Goal: Information Seeking & Learning: Learn about a topic

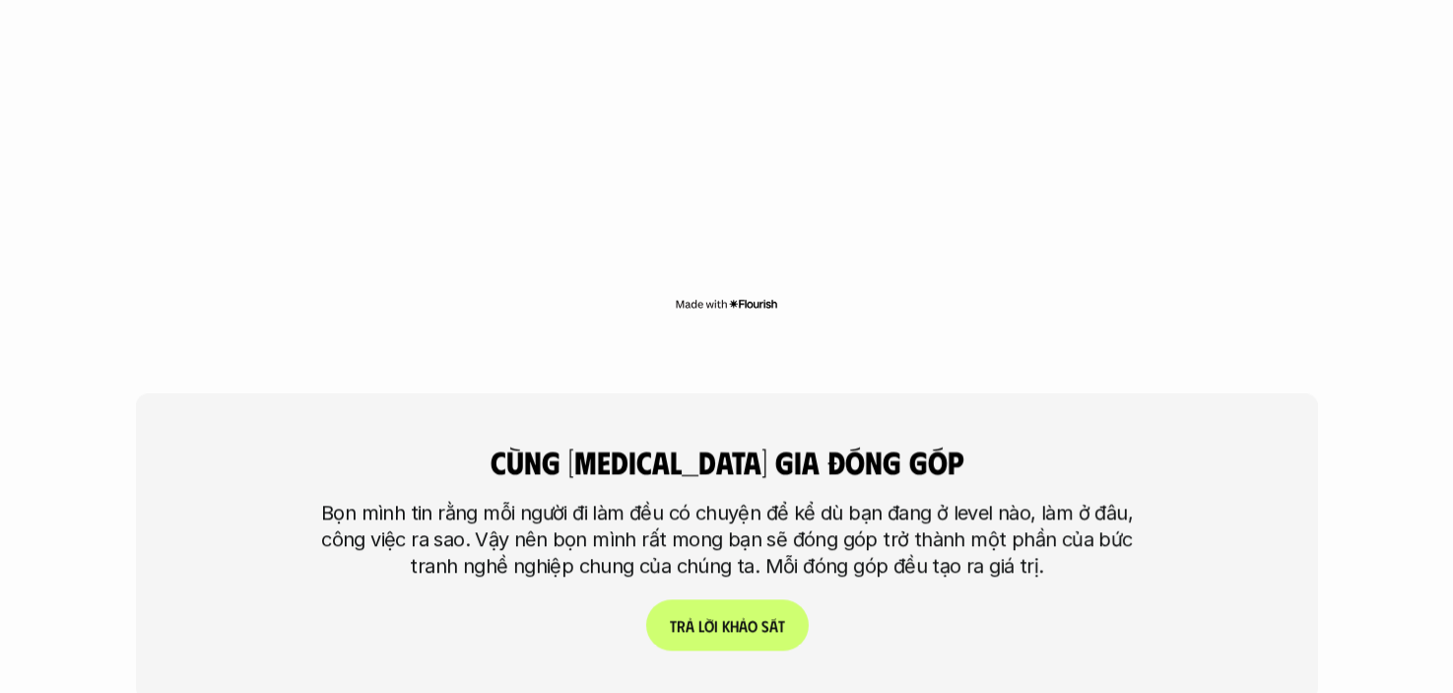
scroll to position [4476, 0]
click at [692, 617] on p "T r ả l ờ i k h ả o s á t" at bounding box center [726, 626] width 115 height 19
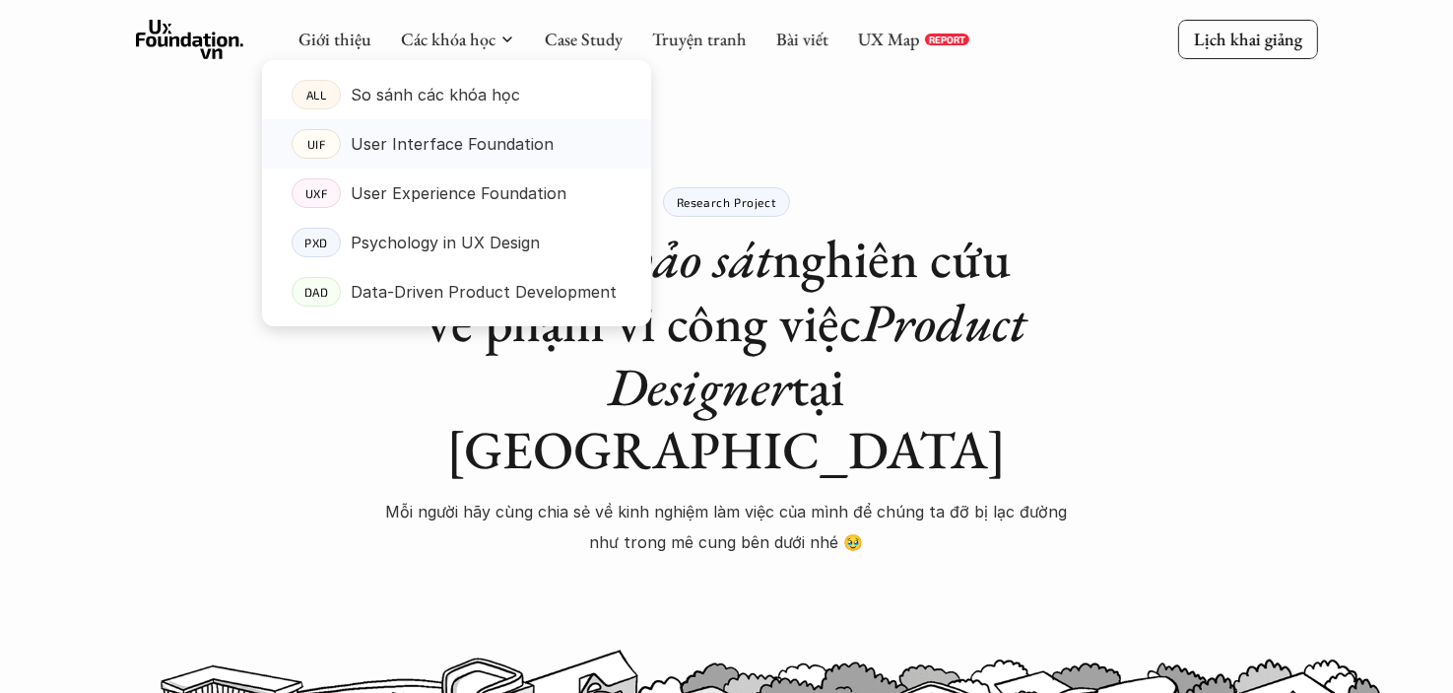
click at [431, 131] on p "User Interface Foundation" at bounding box center [452, 144] width 203 height 30
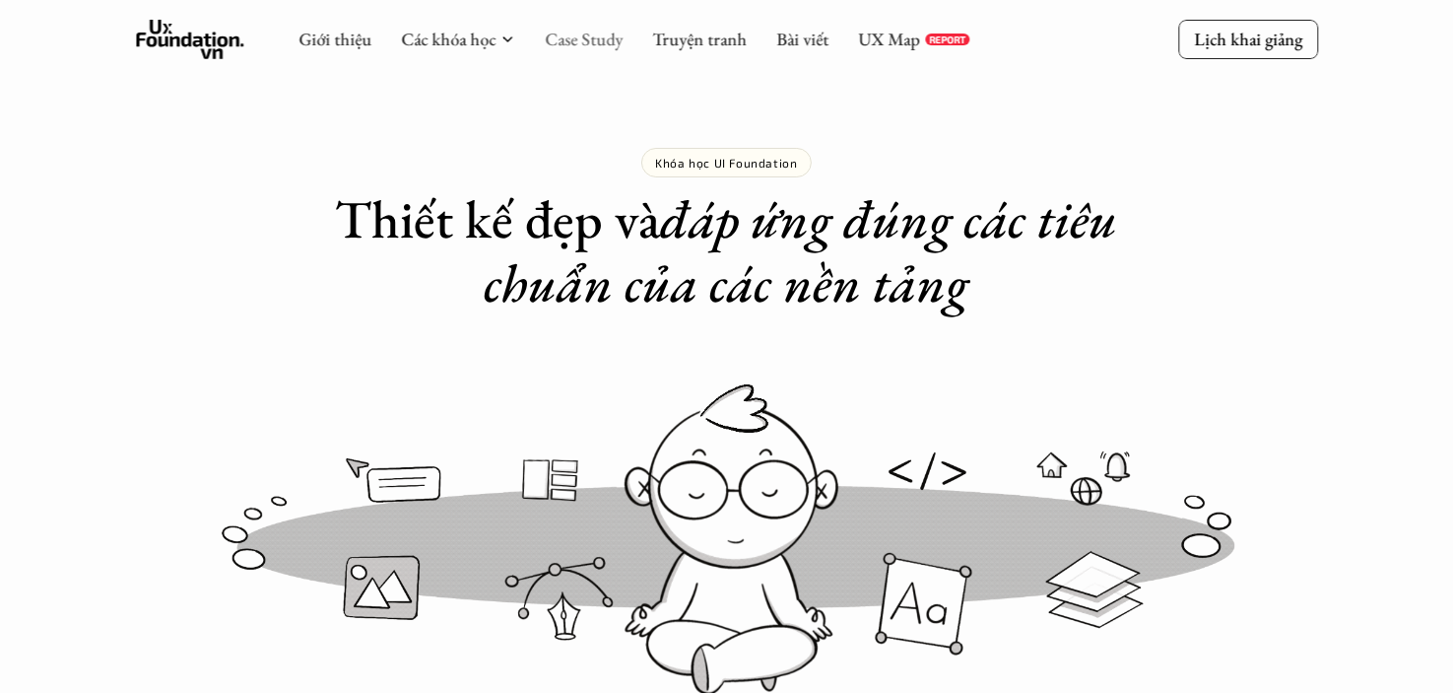
click at [584, 35] on link "Case Study" at bounding box center [584, 39] width 78 height 23
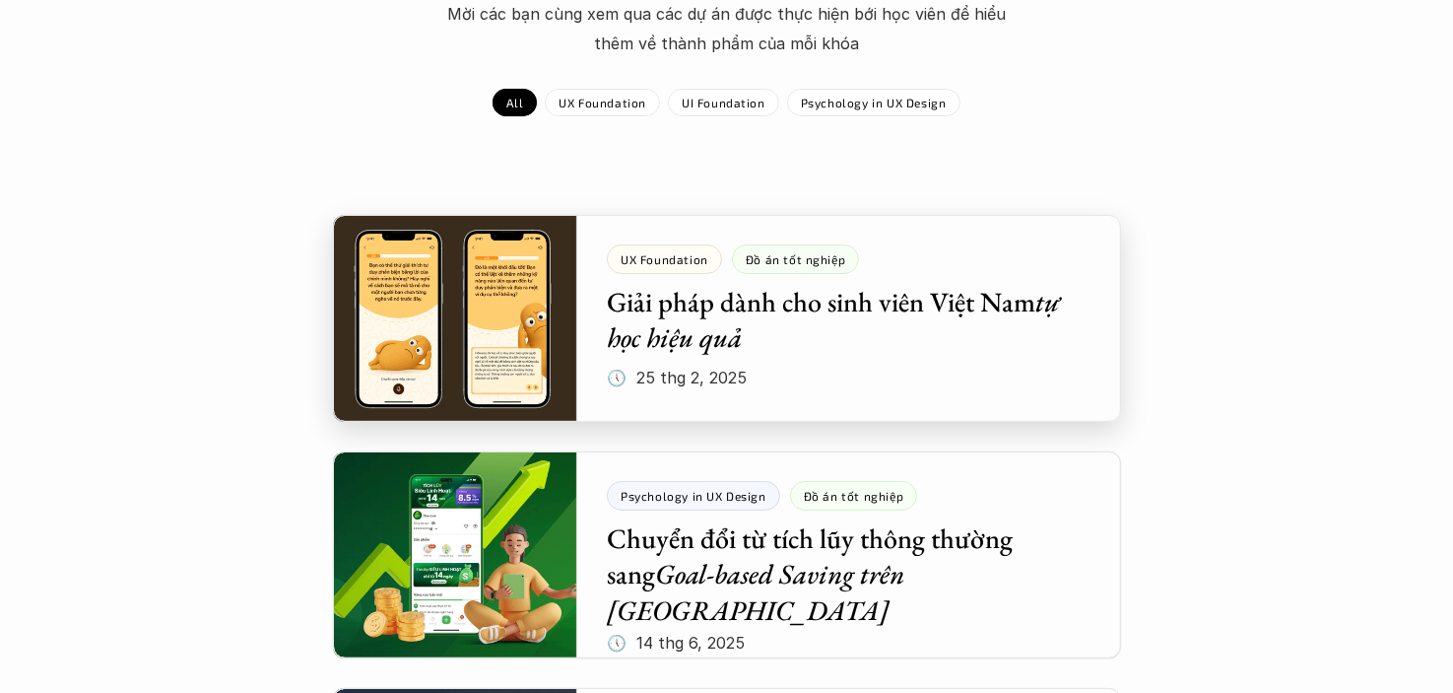
scroll to position [259, 0]
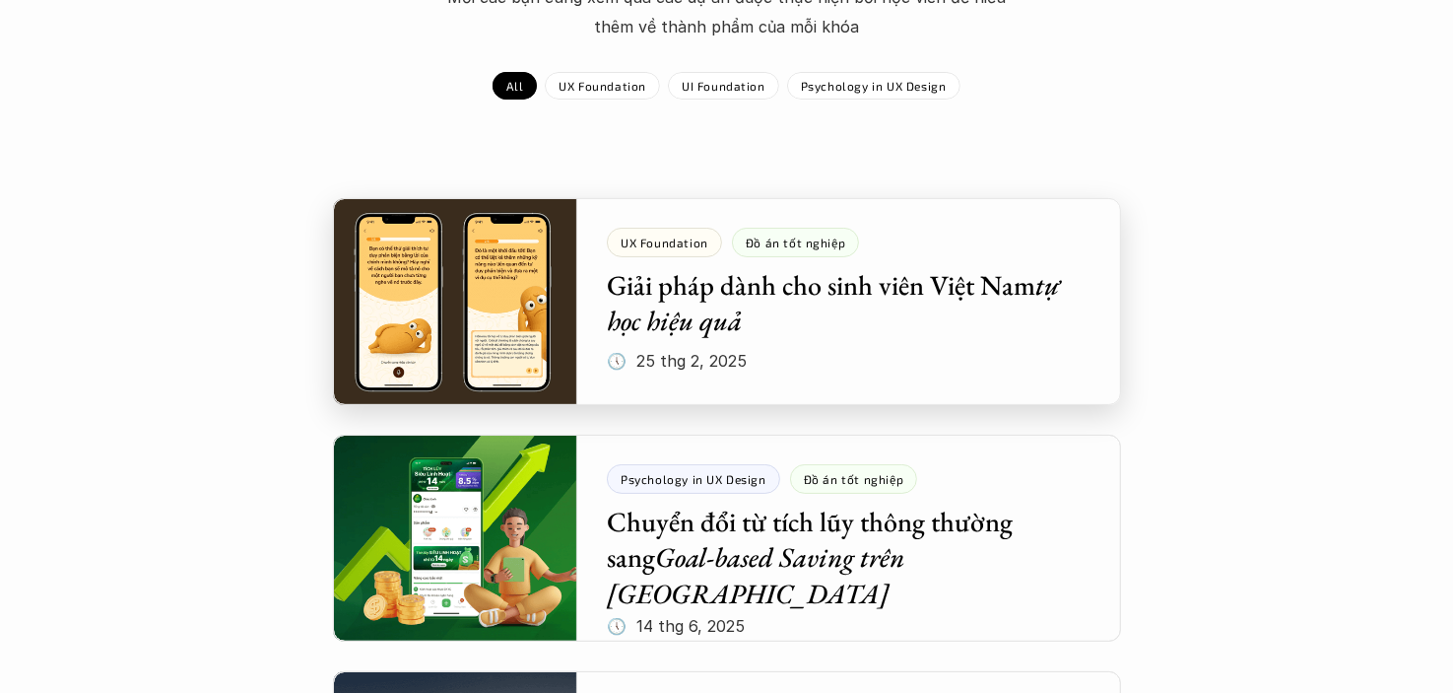
click at [433, 366] on div at bounding box center [727, 301] width 788 height 207
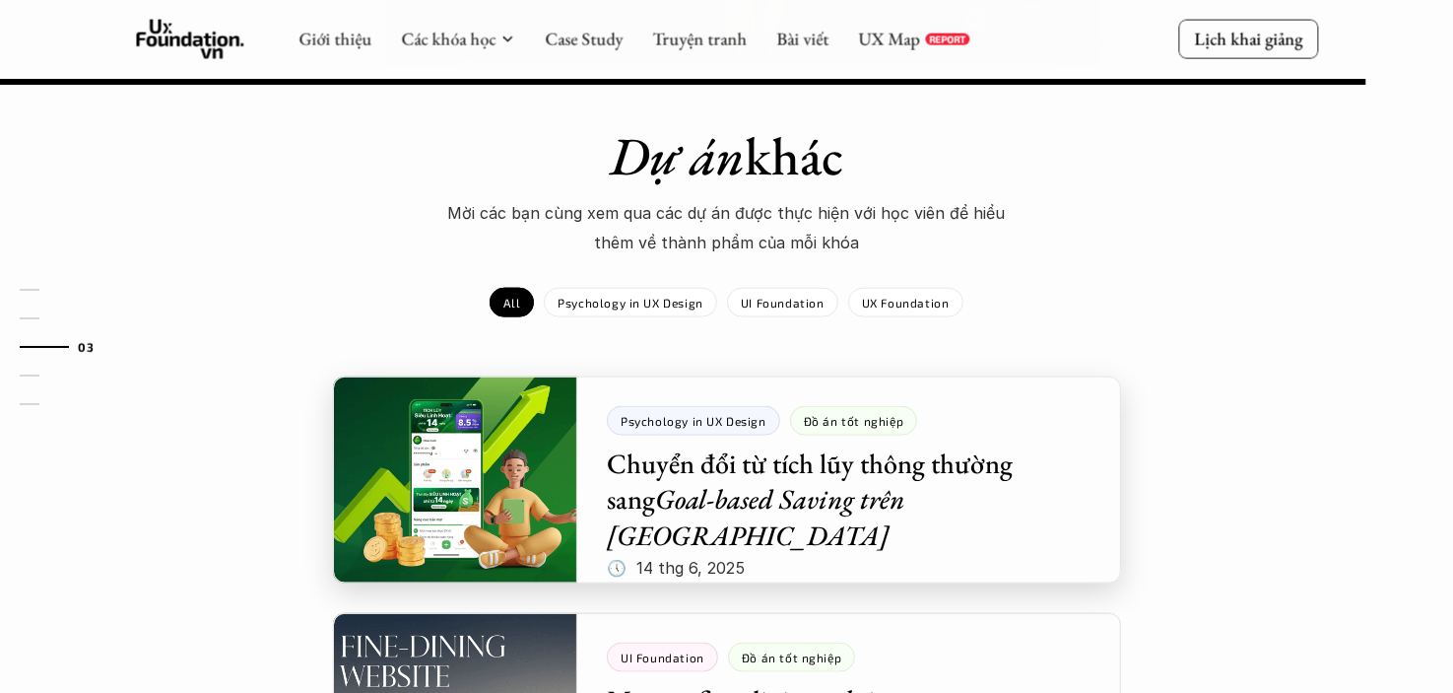
scroll to position [2508, 0]
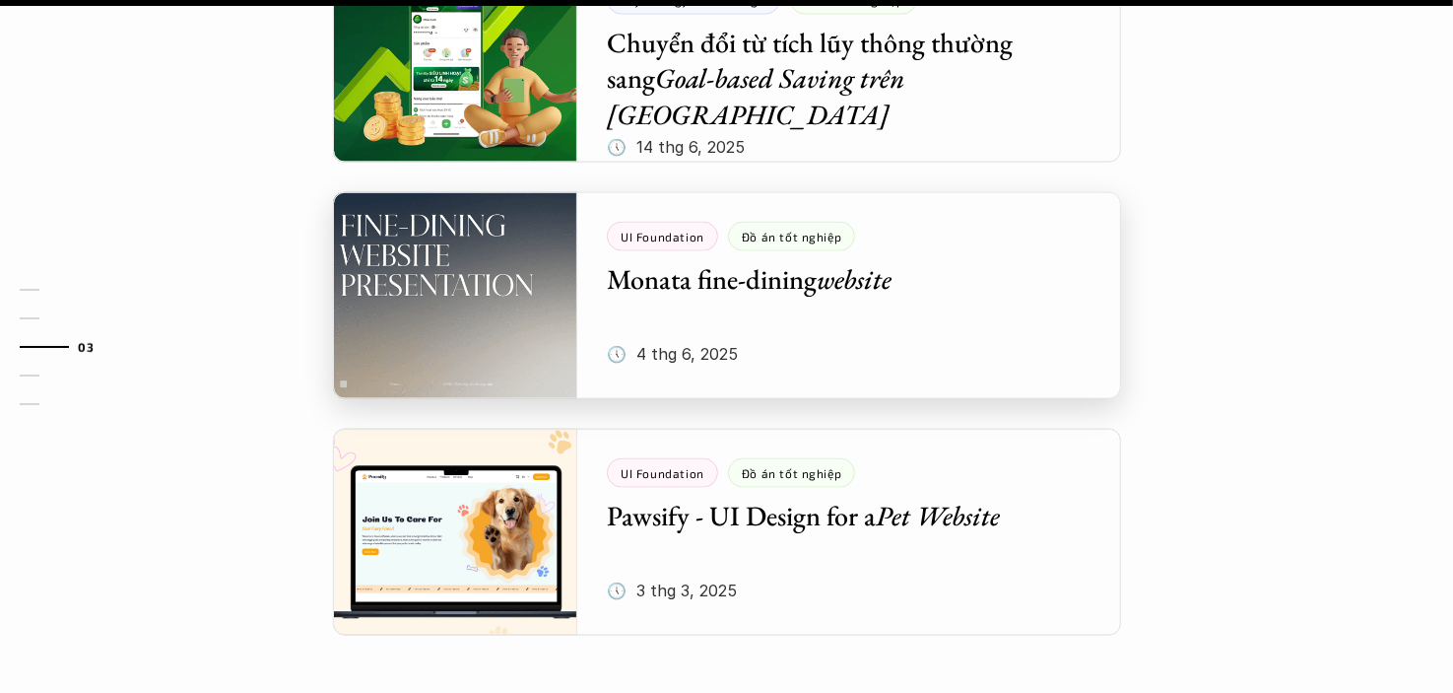
click at [469, 272] on div at bounding box center [727, 295] width 788 height 207
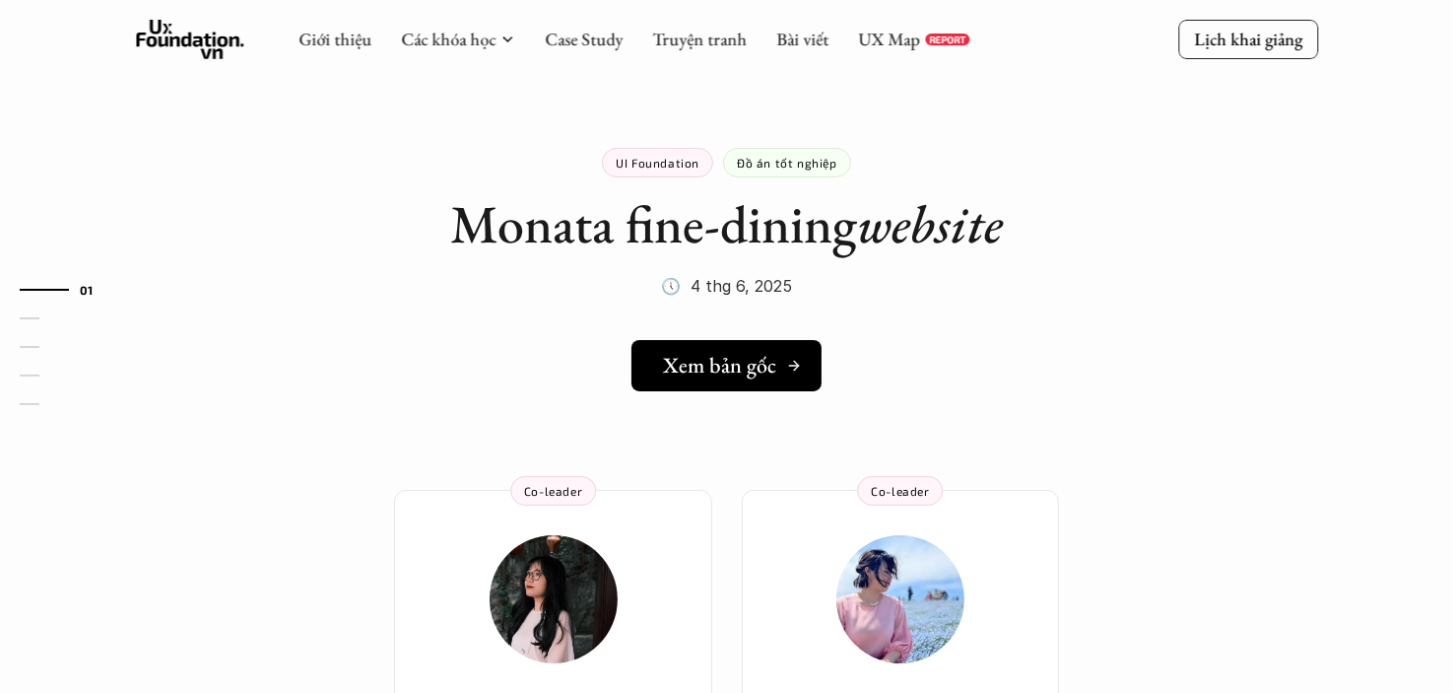
click at [740, 353] on h5 "Xem bản gốc" at bounding box center [719, 366] width 113 height 26
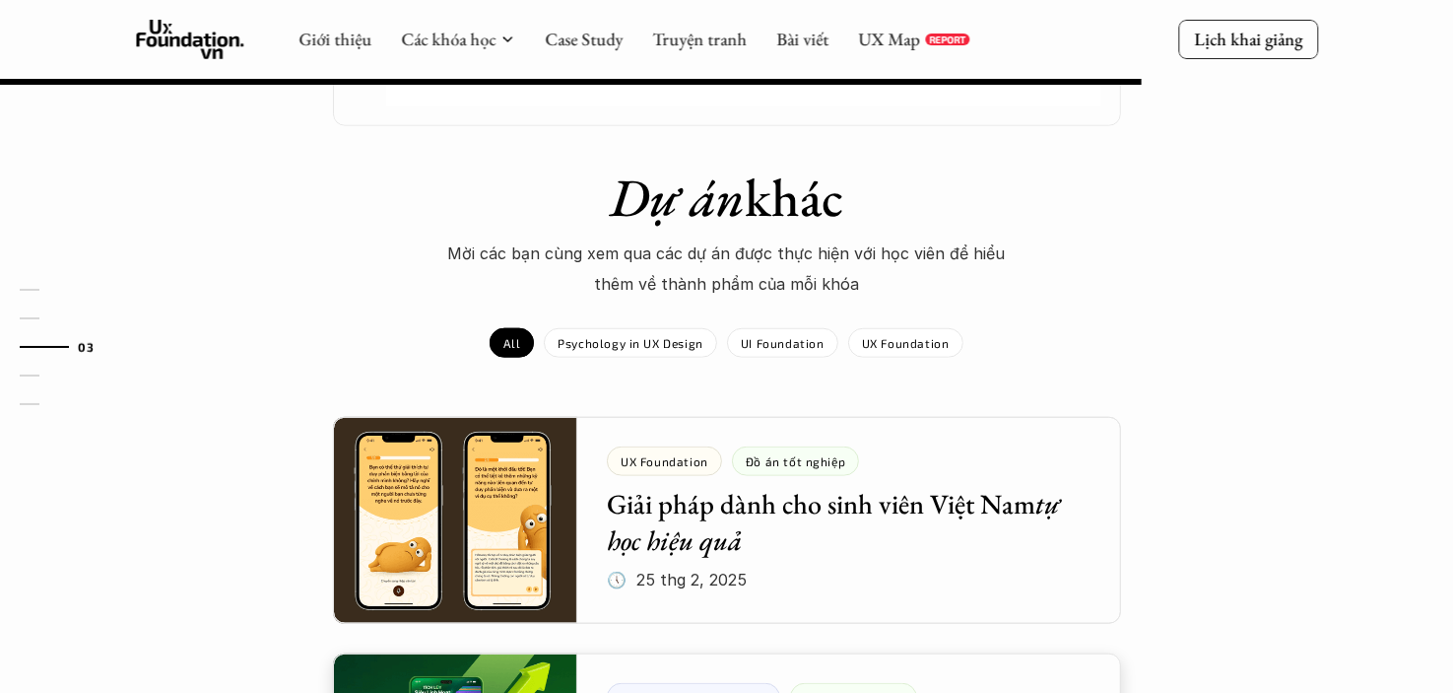
scroll to position [1687, 0]
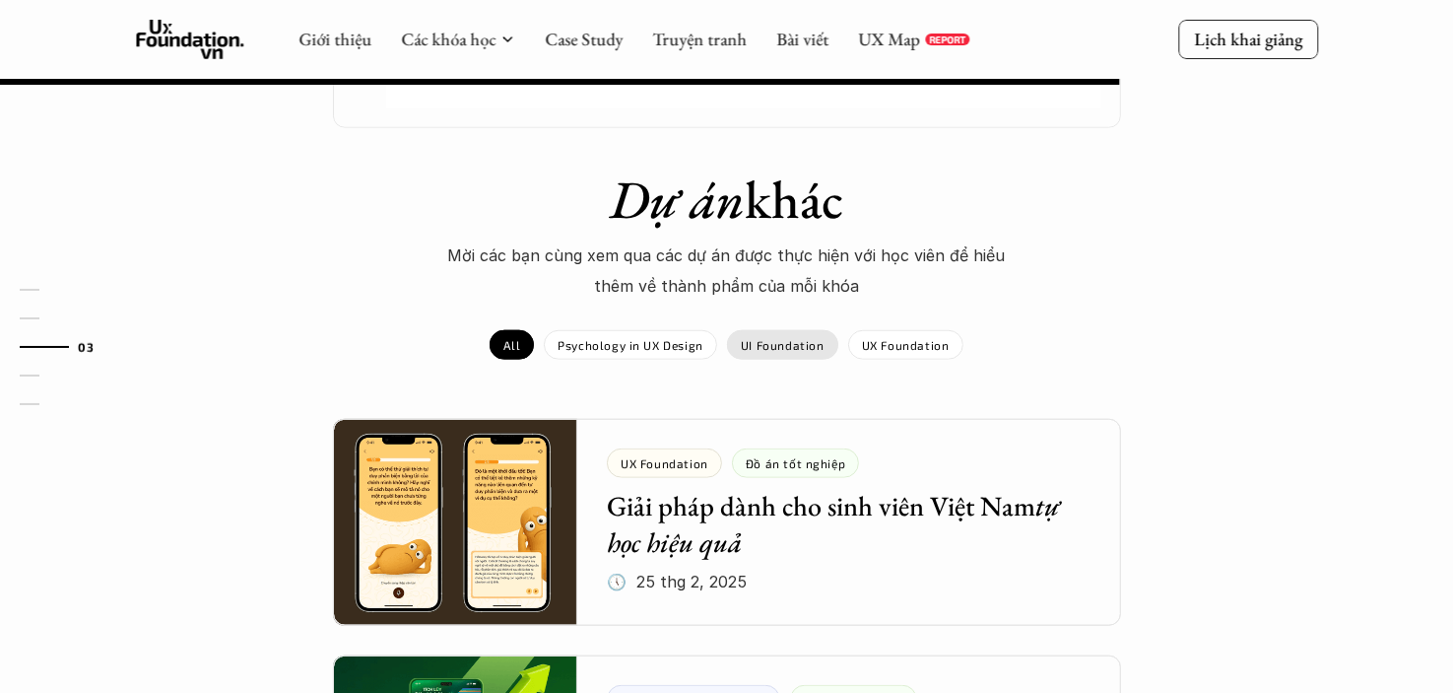
click at [764, 350] on p "UI Foundation" at bounding box center [783, 345] width 84 height 14
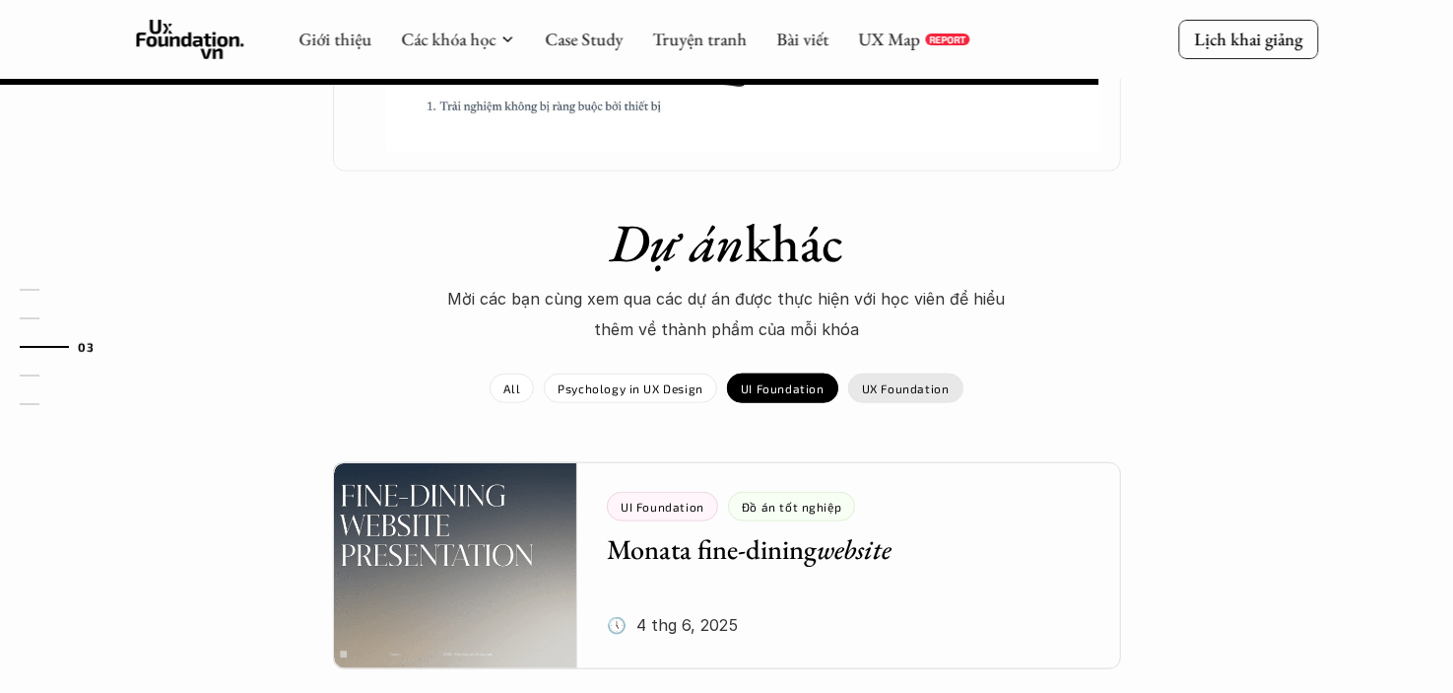
scroll to position [1642, 0]
click at [885, 389] on p "UX Foundation" at bounding box center [906, 389] width 88 height 14
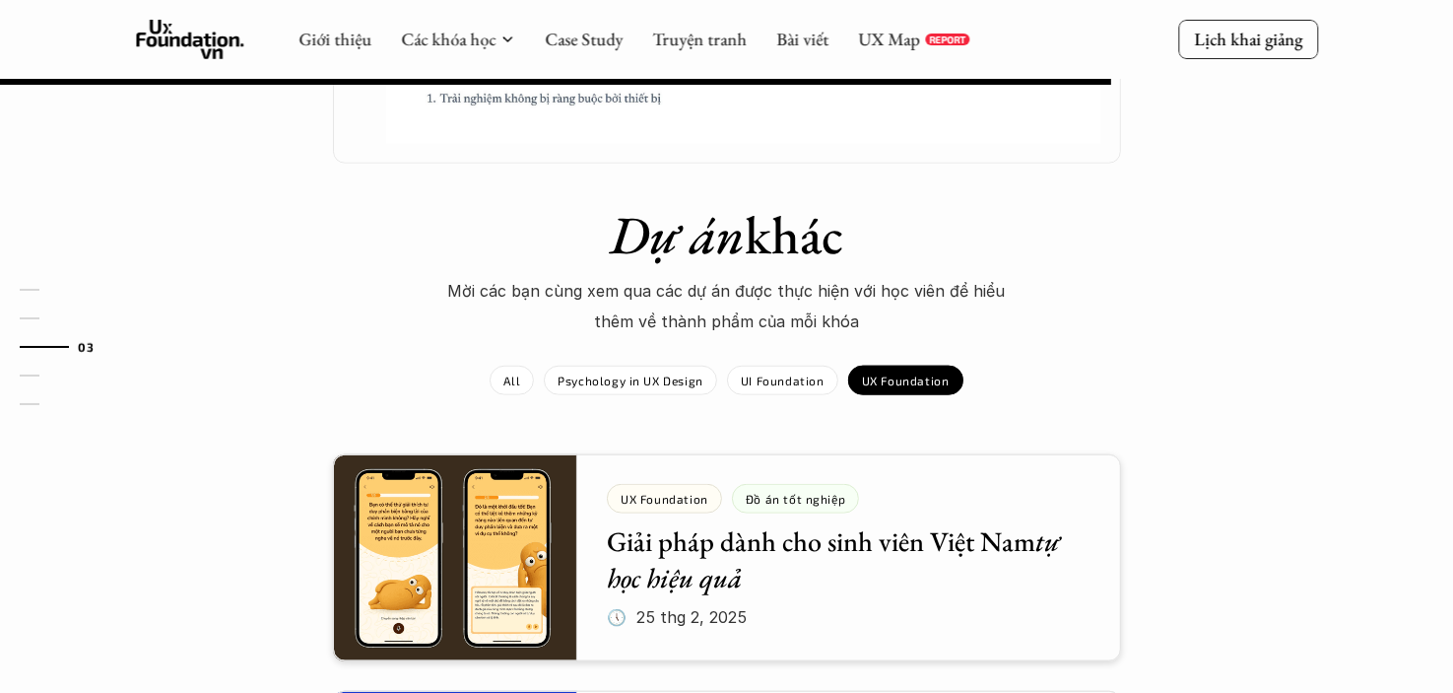
scroll to position [1647, 0]
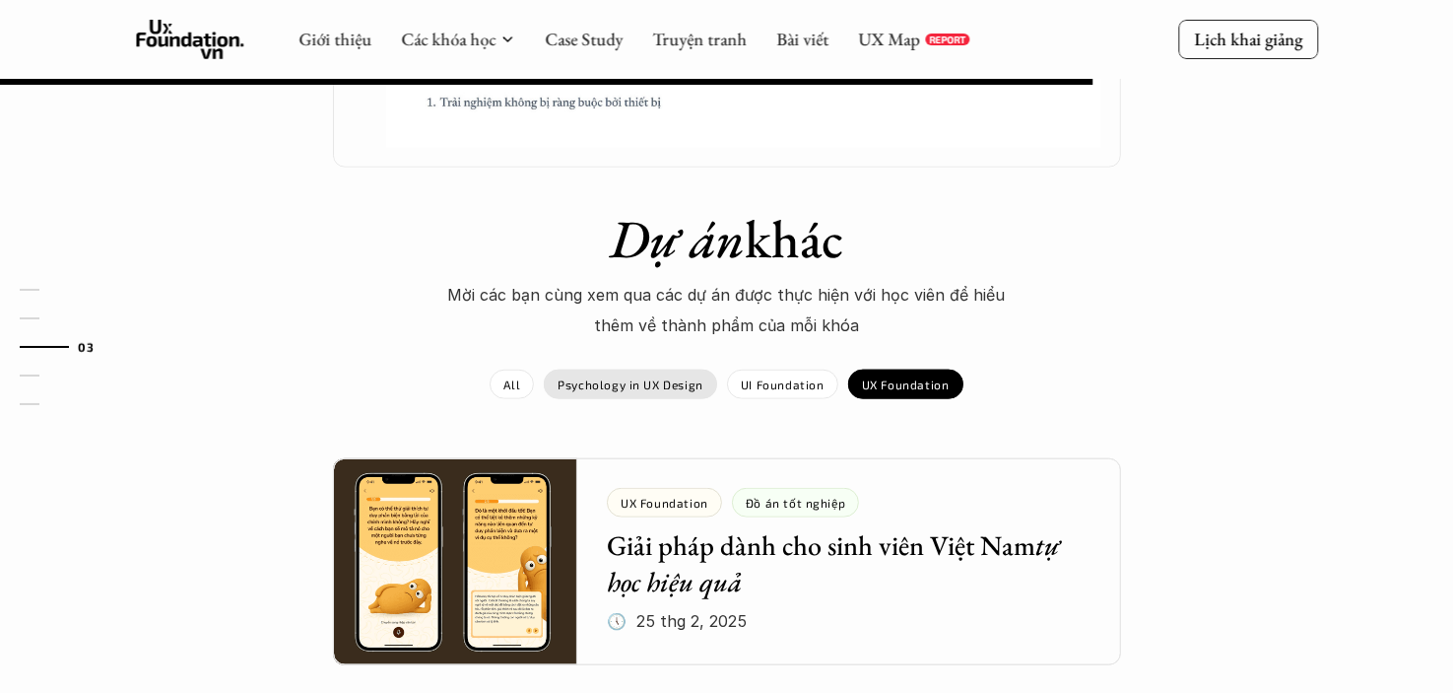
click at [649, 383] on p "Psychology in UX Design" at bounding box center [631, 384] width 146 height 14
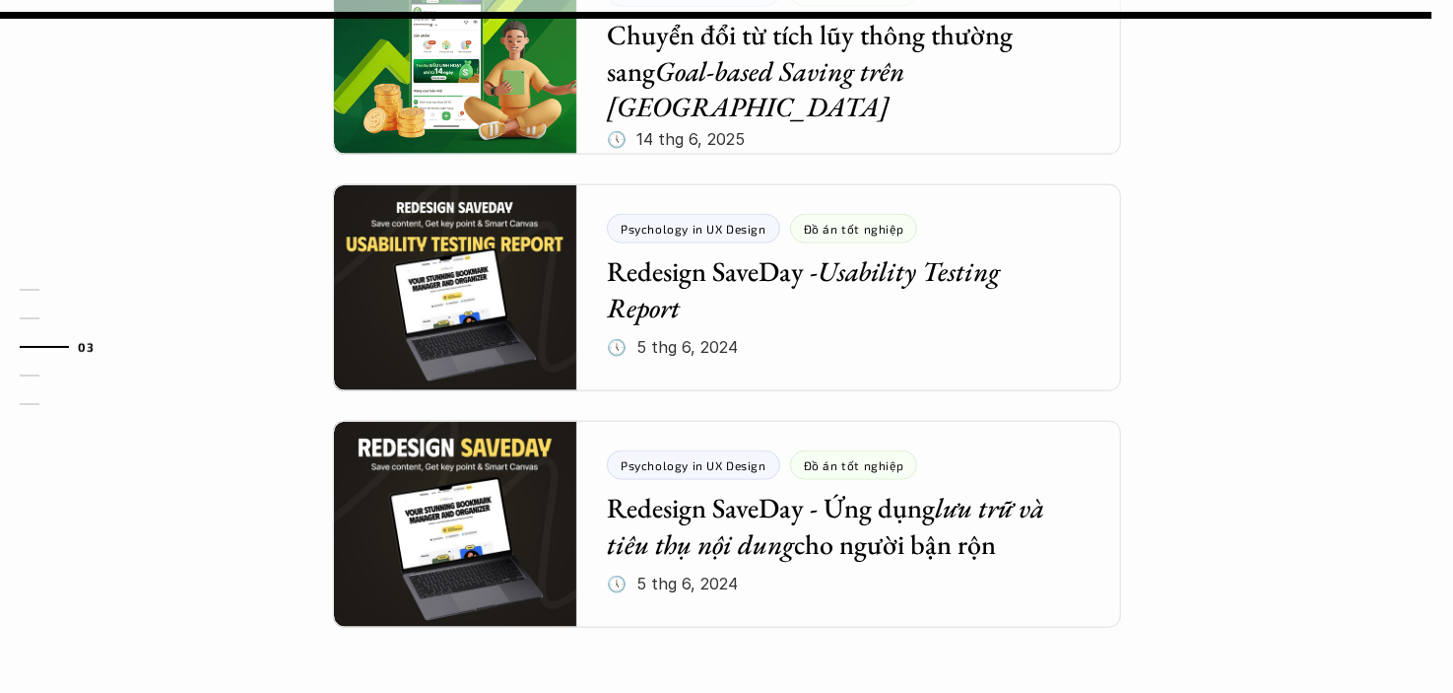
scroll to position [2155, 0]
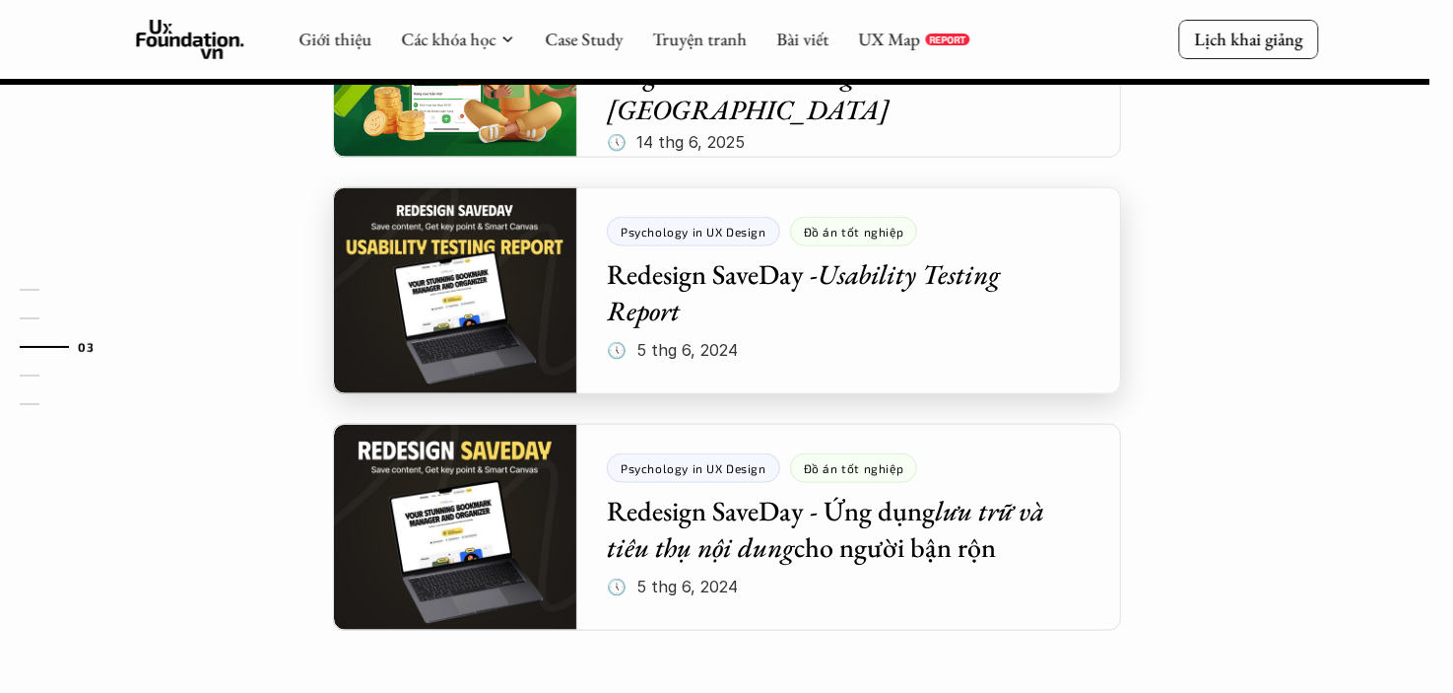
click at [667, 298] on div at bounding box center [727, 290] width 788 height 207
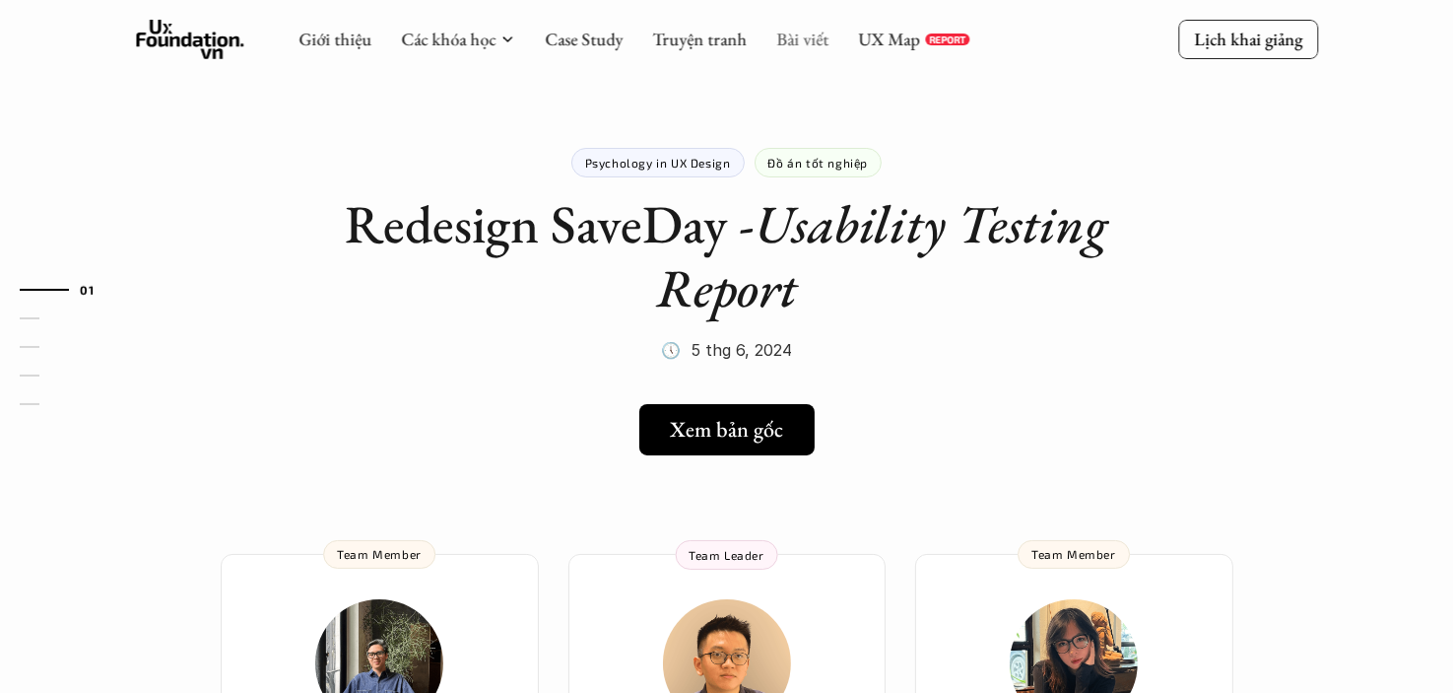
click at [805, 31] on link "Bài viết" at bounding box center [802, 39] width 52 height 23
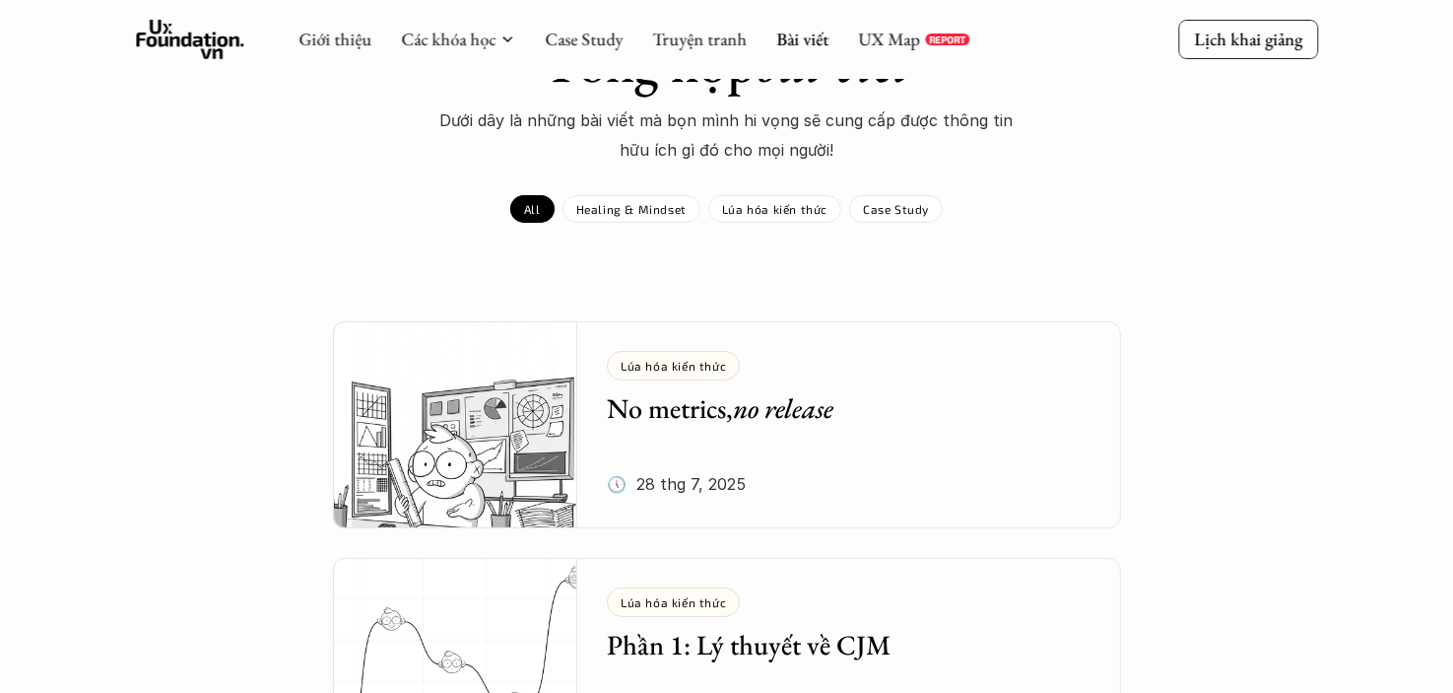
scroll to position [130, 0]
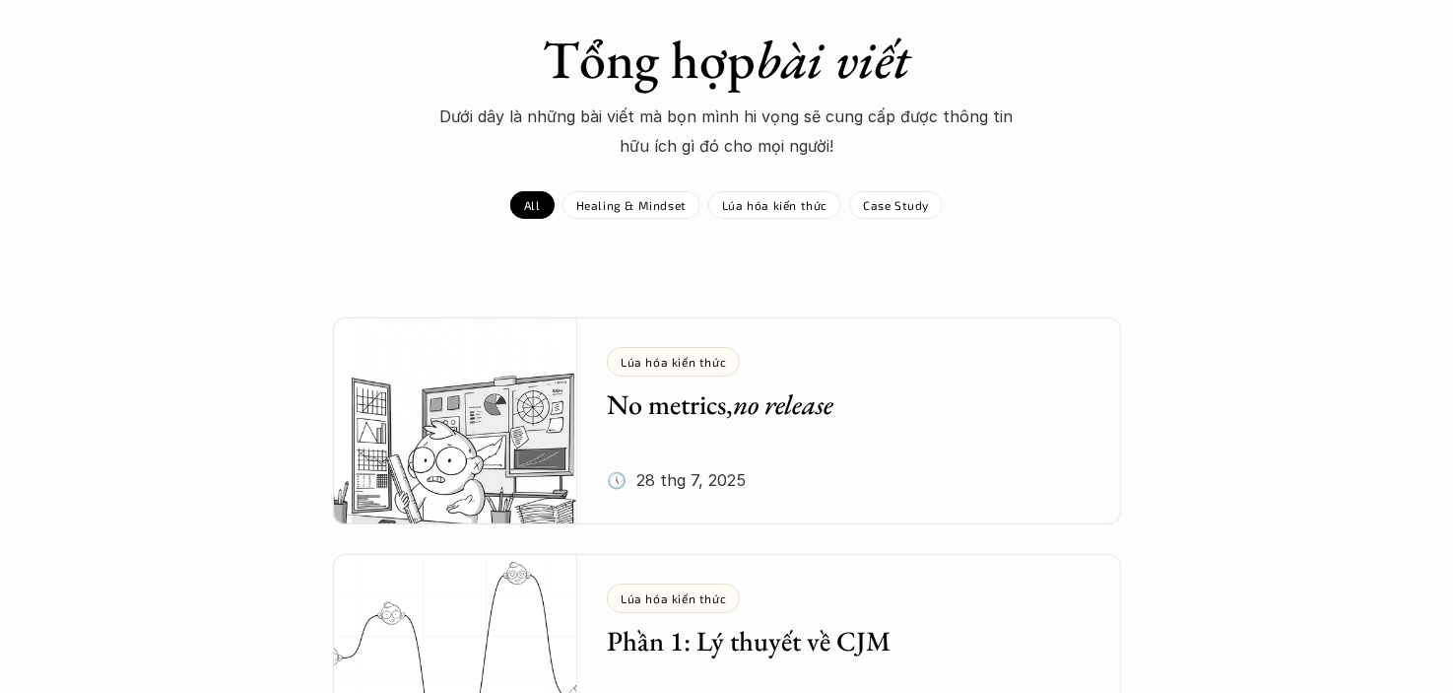
click at [675, 417] on h5 "No metrics, no release" at bounding box center [834, 403] width 455 height 35
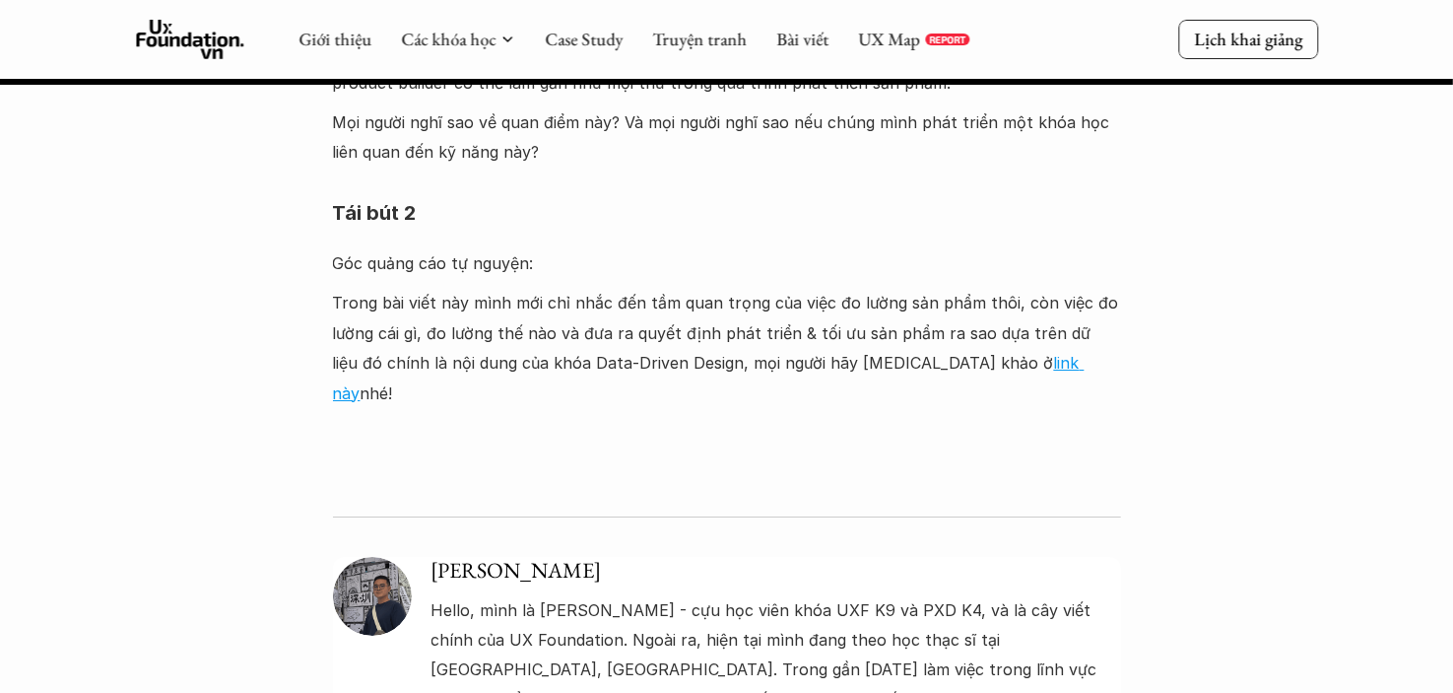
scroll to position [6628, 0]
click at [938, 353] on link "link này" at bounding box center [709, 377] width 752 height 49
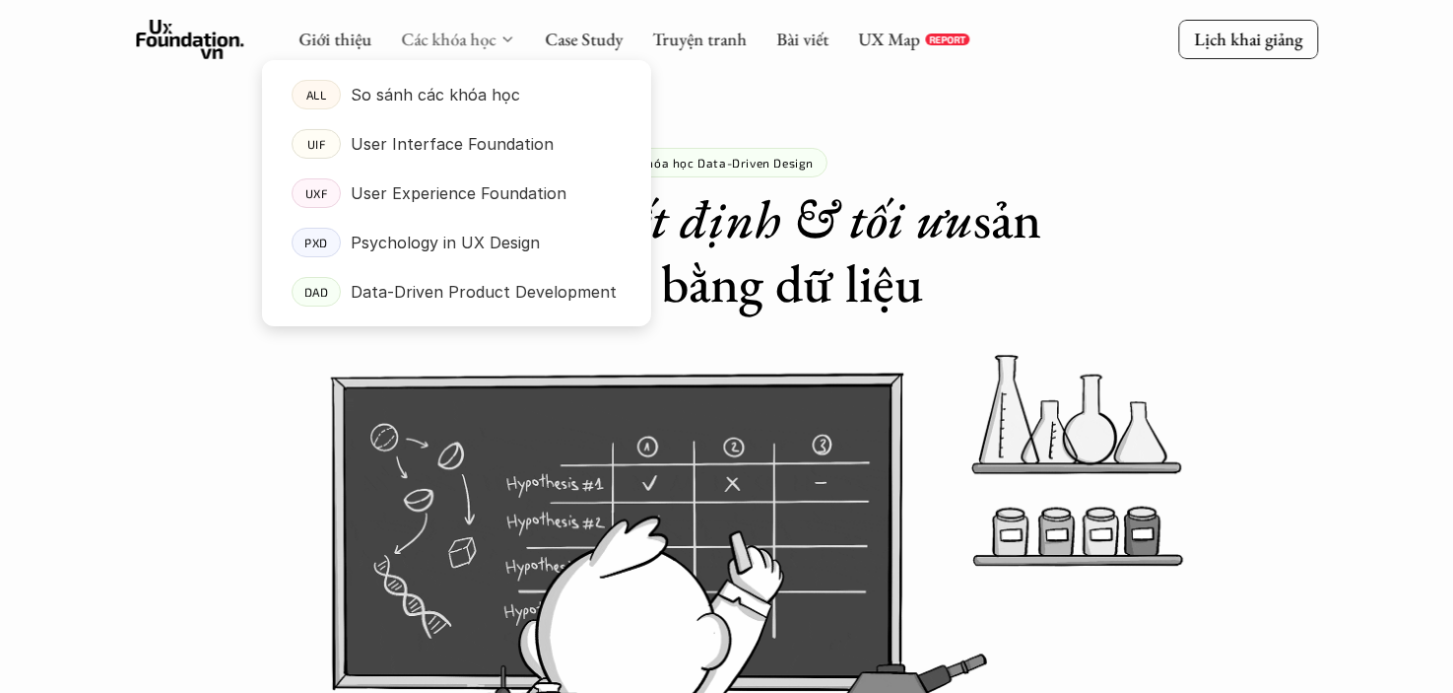
click at [482, 38] on link "Các khóa học" at bounding box center [448, 39] width 95 height 23
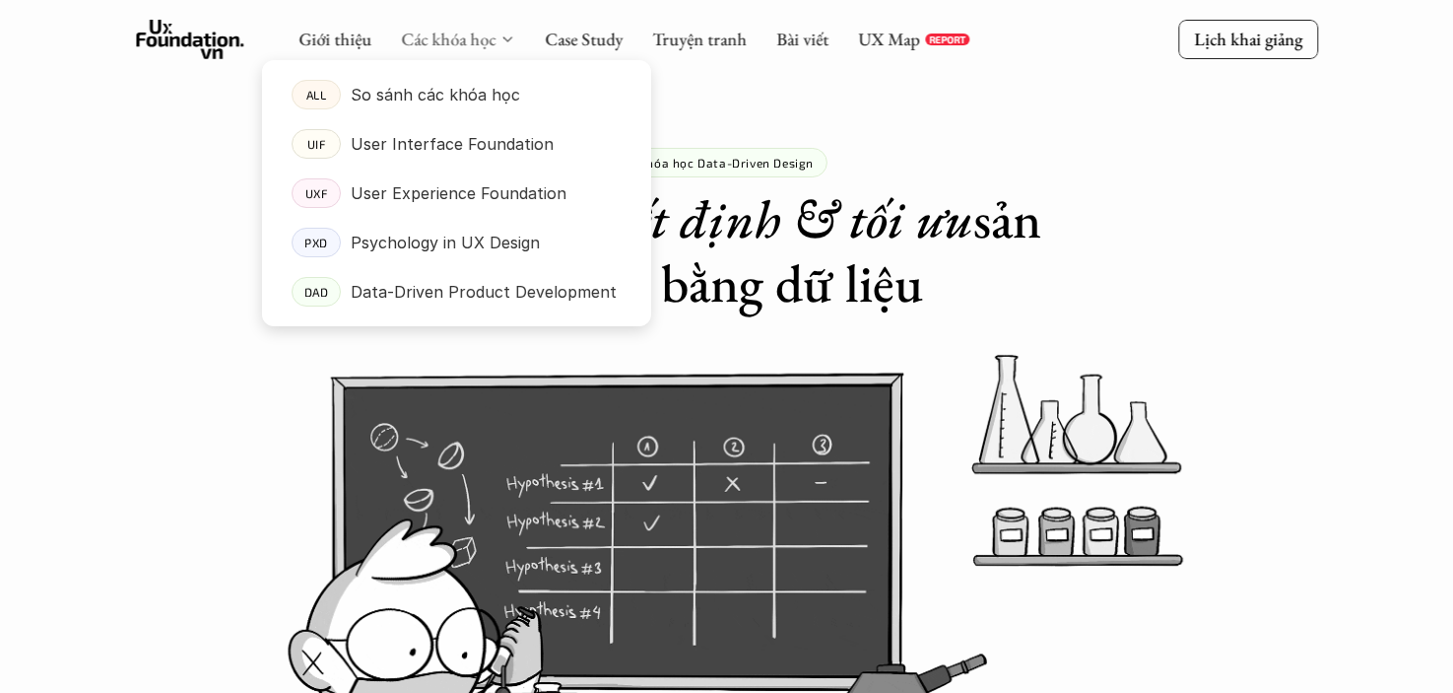
click at [482, 38] on link "Các khóa học" at bounding box center [448, 39] width 95 height 23
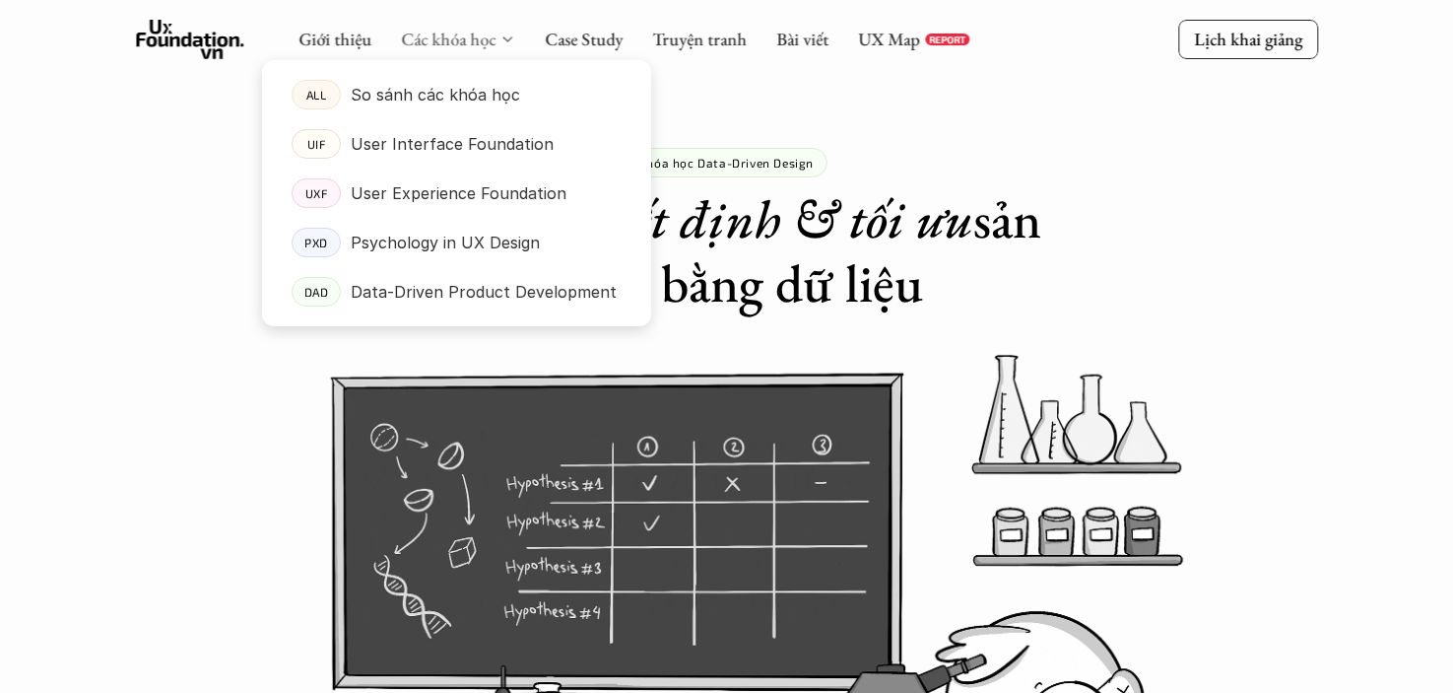
click at [443, 42] on link "Các khóa học" at bounding box center [448, 39] width 95 height 23
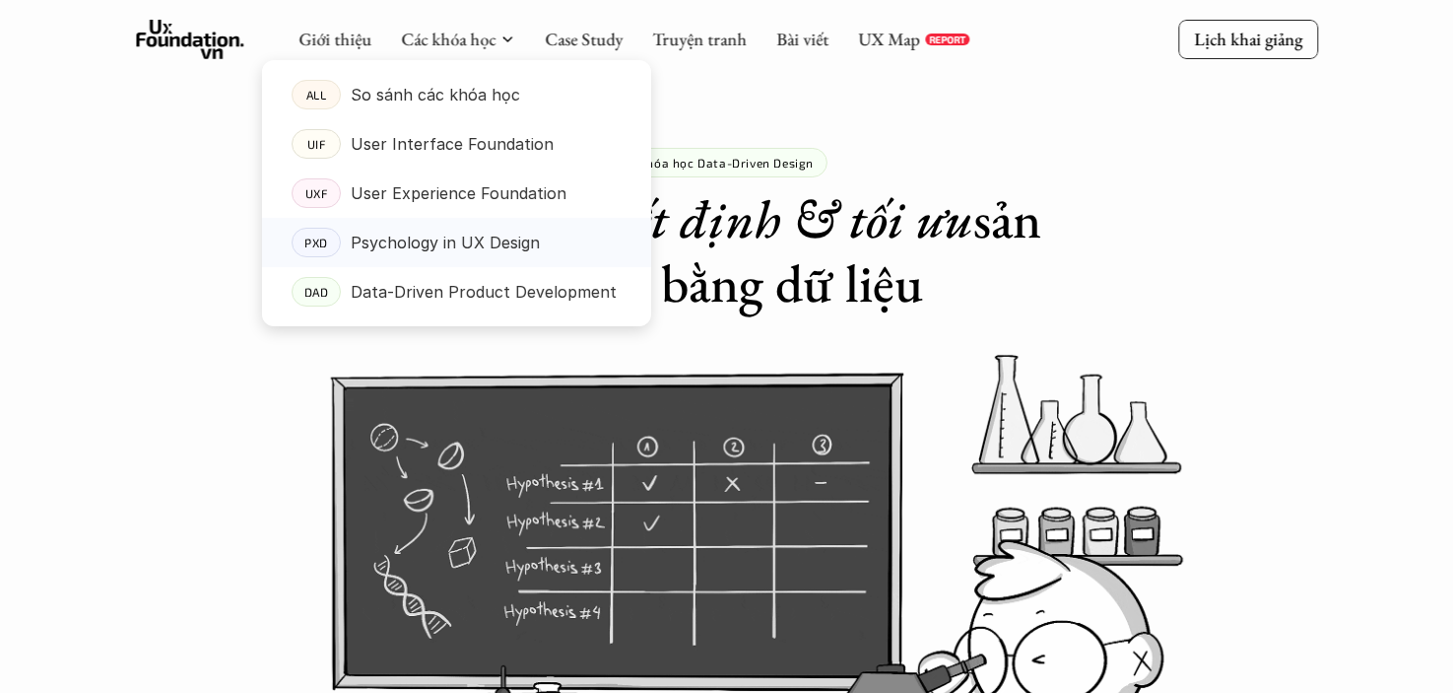
click at [424, 252] on p "Psychology in UX Design" at bounding box center [445, 243] width 189 height 30
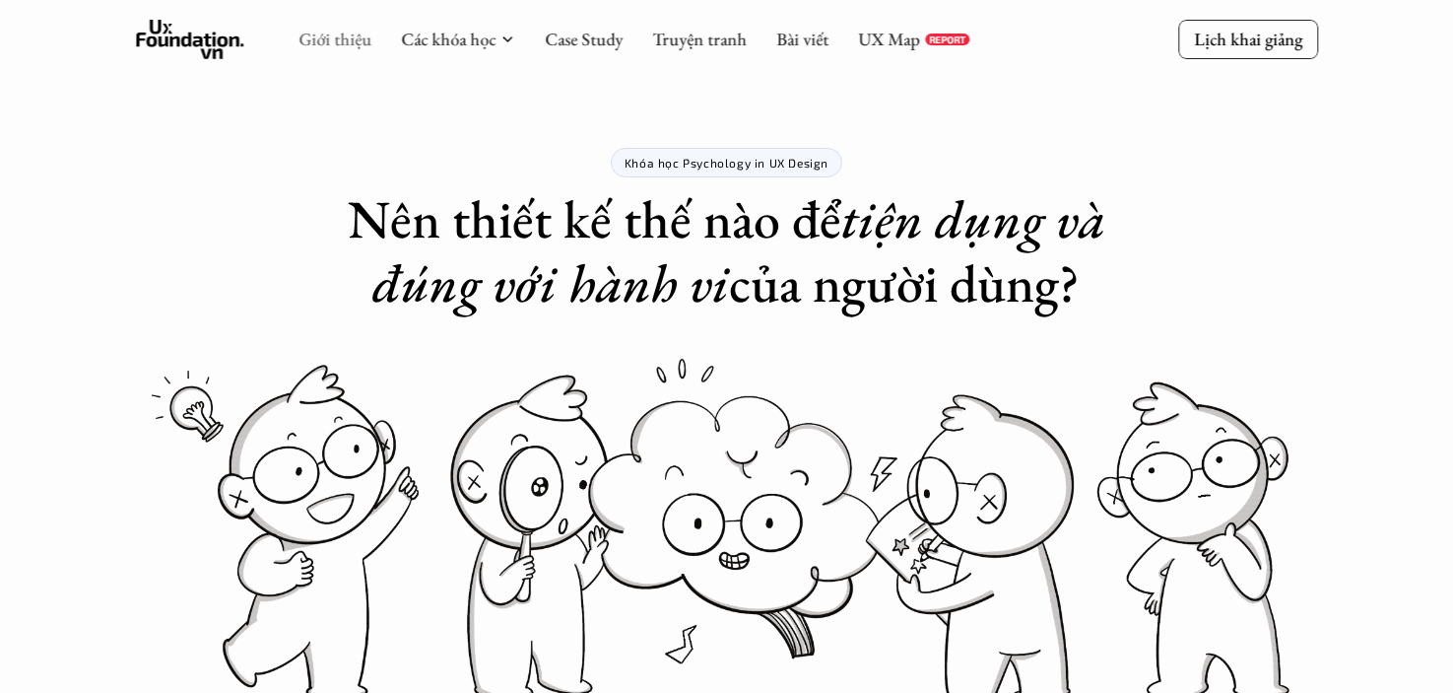
click at [351, 31] on link "Giới thiệu" at bounding box center [334, 39] width 73 height 23
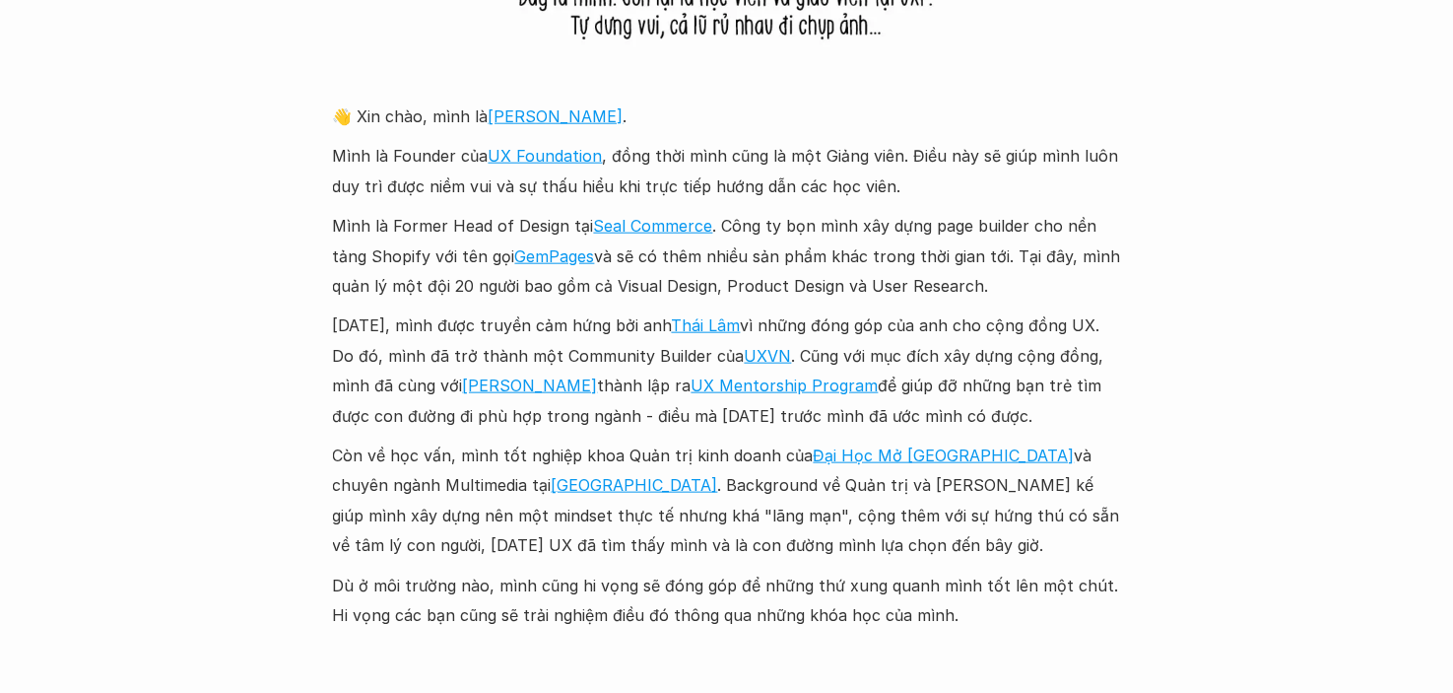
scroll to position [2193, 0]
